Goal: Navigation & Orientation: Find specific page/section

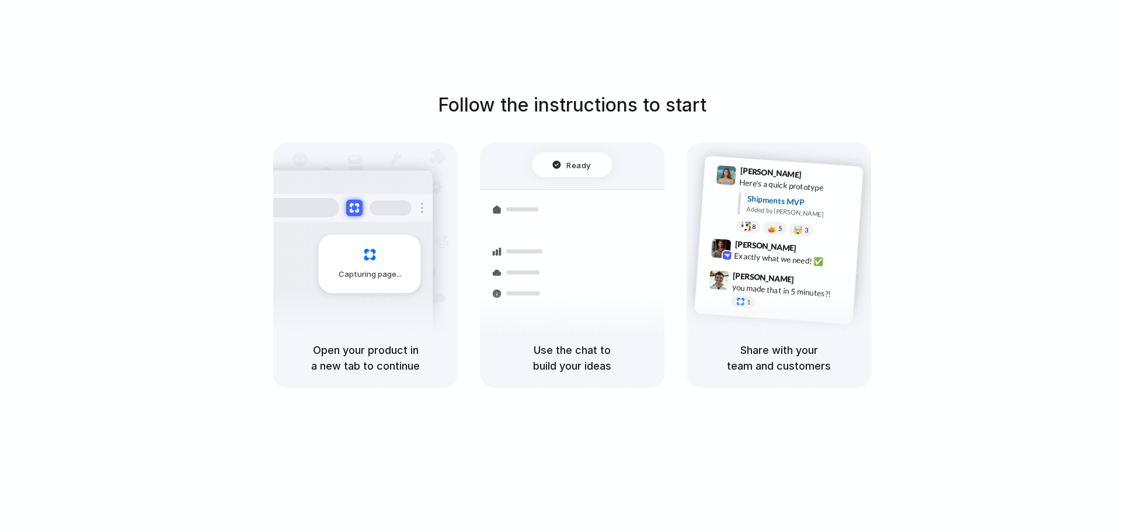
drag, startPoint x: 362, startPoint y: 60, endPoint x: 369, endPoint y: 57, distance: 7.3
click at [374, 251] on div "Capturing page" at bounding box center [370, 264] width 102 height 58
click at [359, 203] on button at bounding box center [354, 207] width 17 height 17
click at [411, 152] on div "Capturing page" at bounding box center [365, 236] width 185 height 186
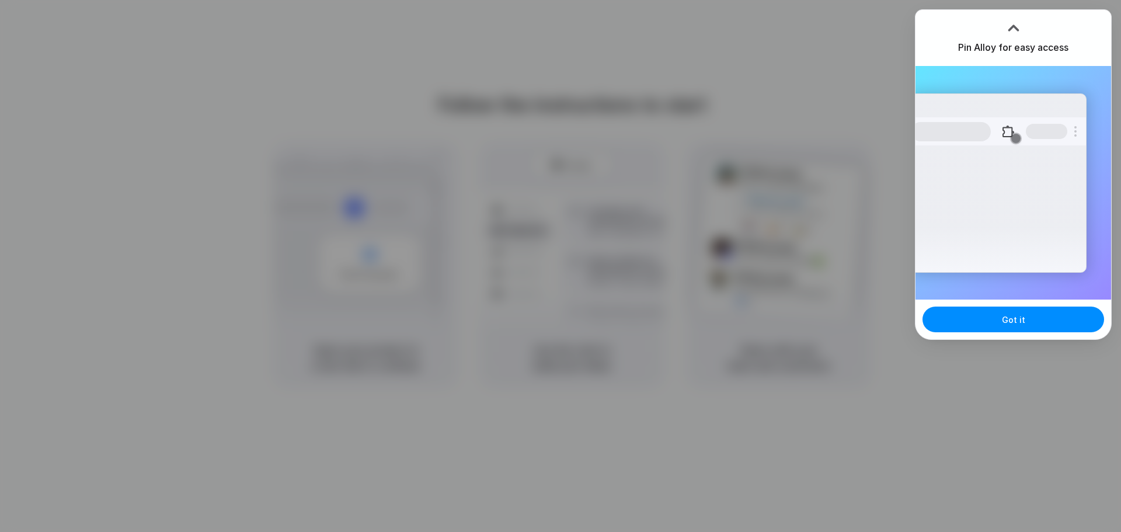
click at [671, 100] on div at bounding box center [560, 266] width 1121 height 532
click at [642, 162] on div at bounding box center [560, 266] width 1121 height 532
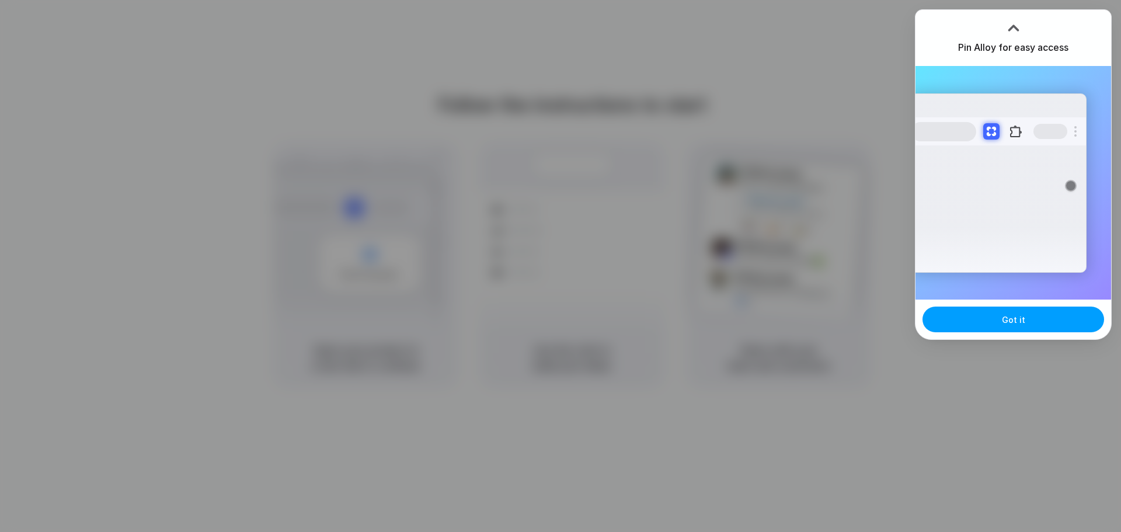
click at [953, 319] on button "Got it" at bounding box center [1014, 320] width 182 height 26
